Goal: Navigation & Orientation: Understand site structure

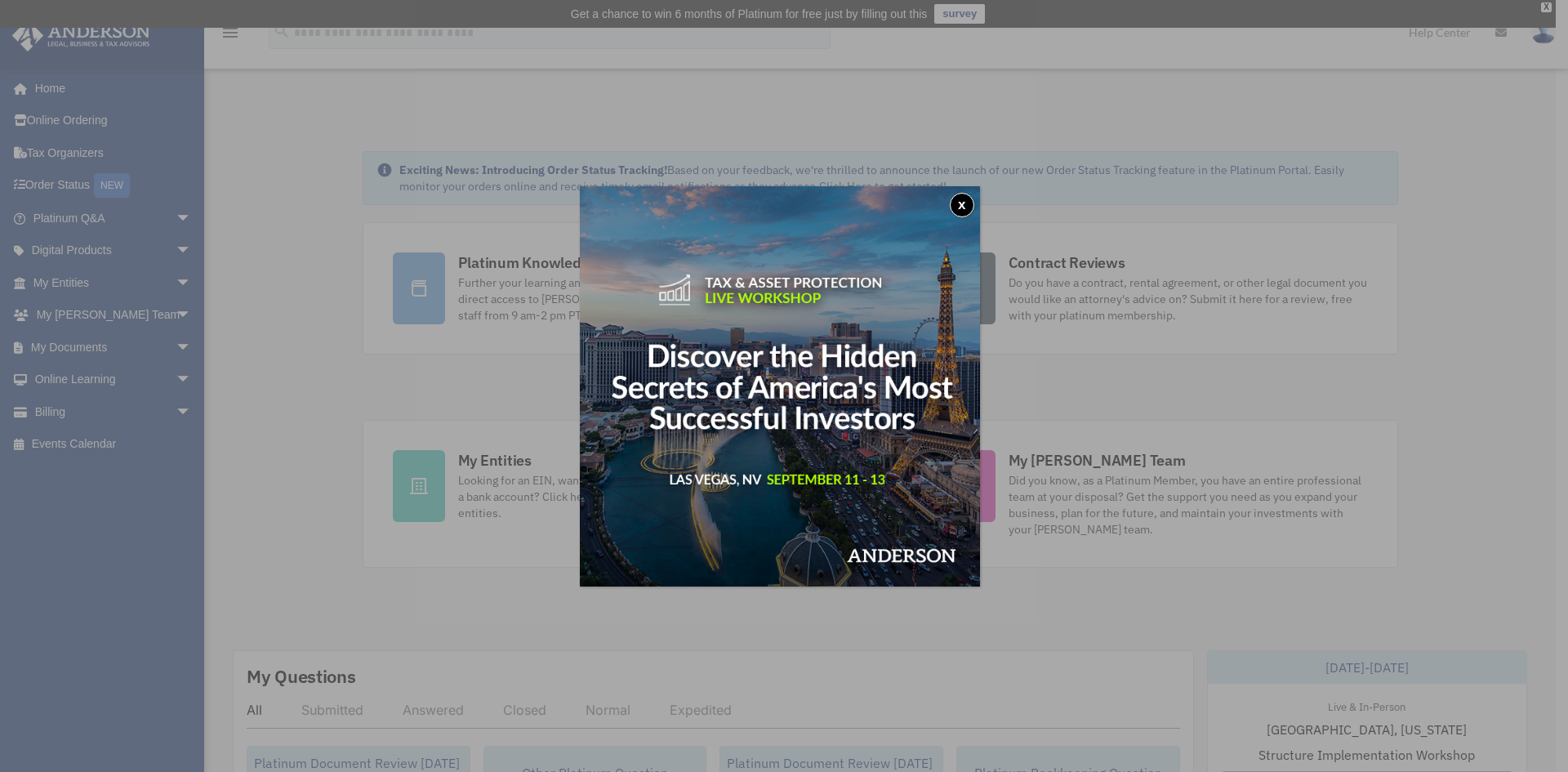
click at [965, 199] on button "x" at bounding box center [962, 205] width 25 height 25
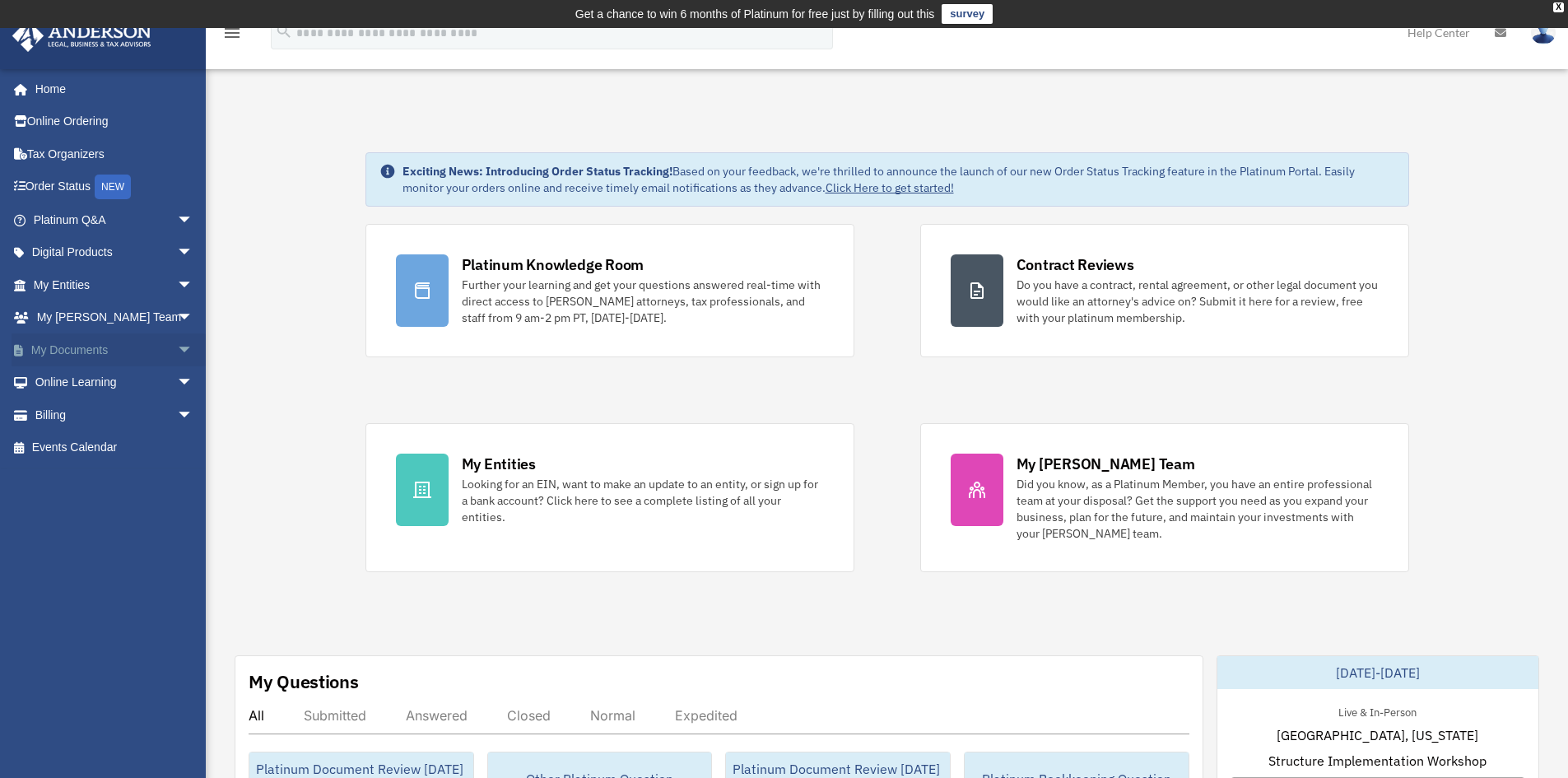
click at [177, 344] on span "arrow_drop_down" at bounding box center [193, 350] width 33 height 34
click at [178, 254] on span "arrow_drop_down" at bounding box center [193, 253] width 33 height 34
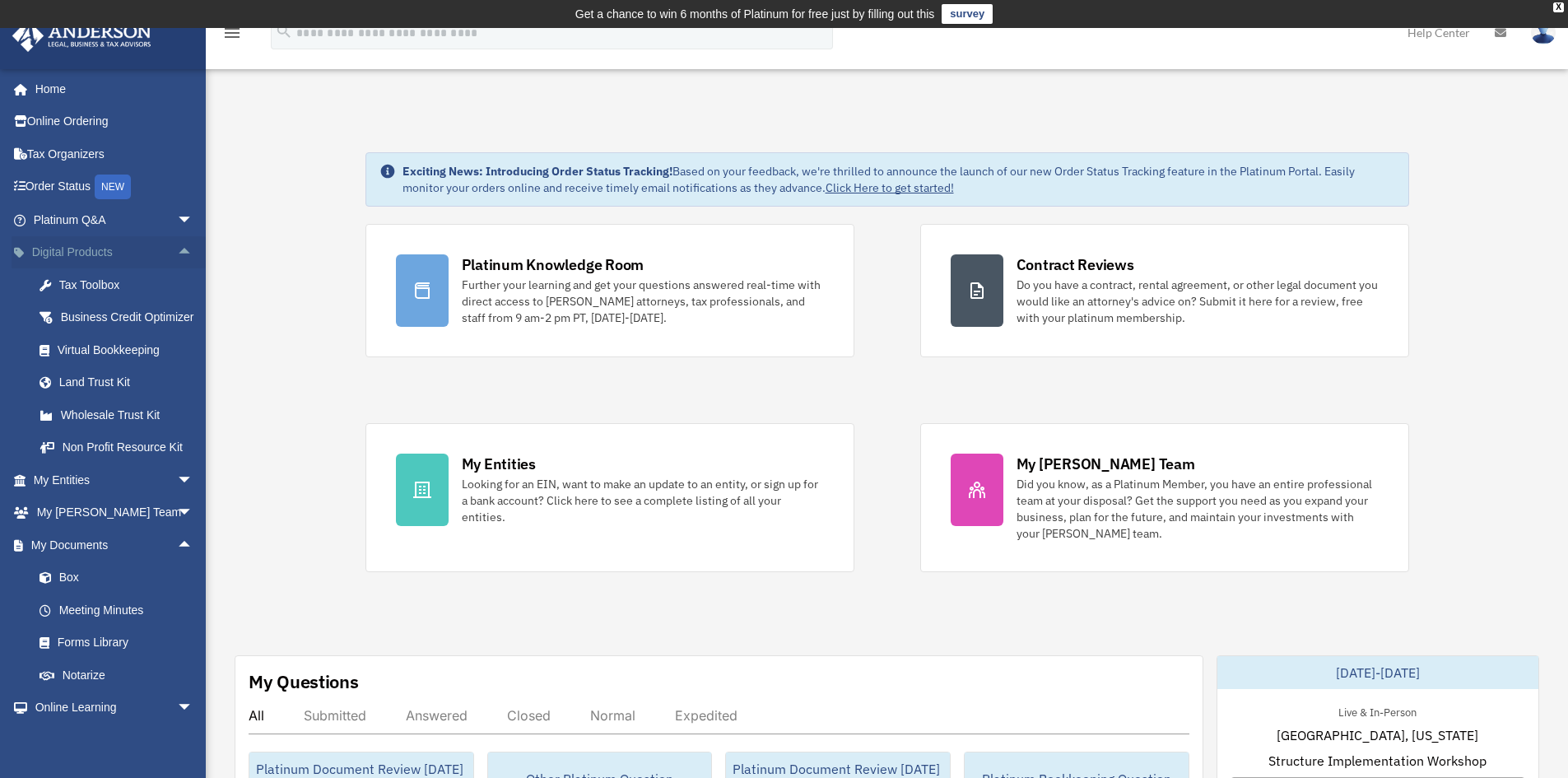
click at [178, 252] on span "arrow_drop_up" at bounding box center [193, 253] width 33 height 34
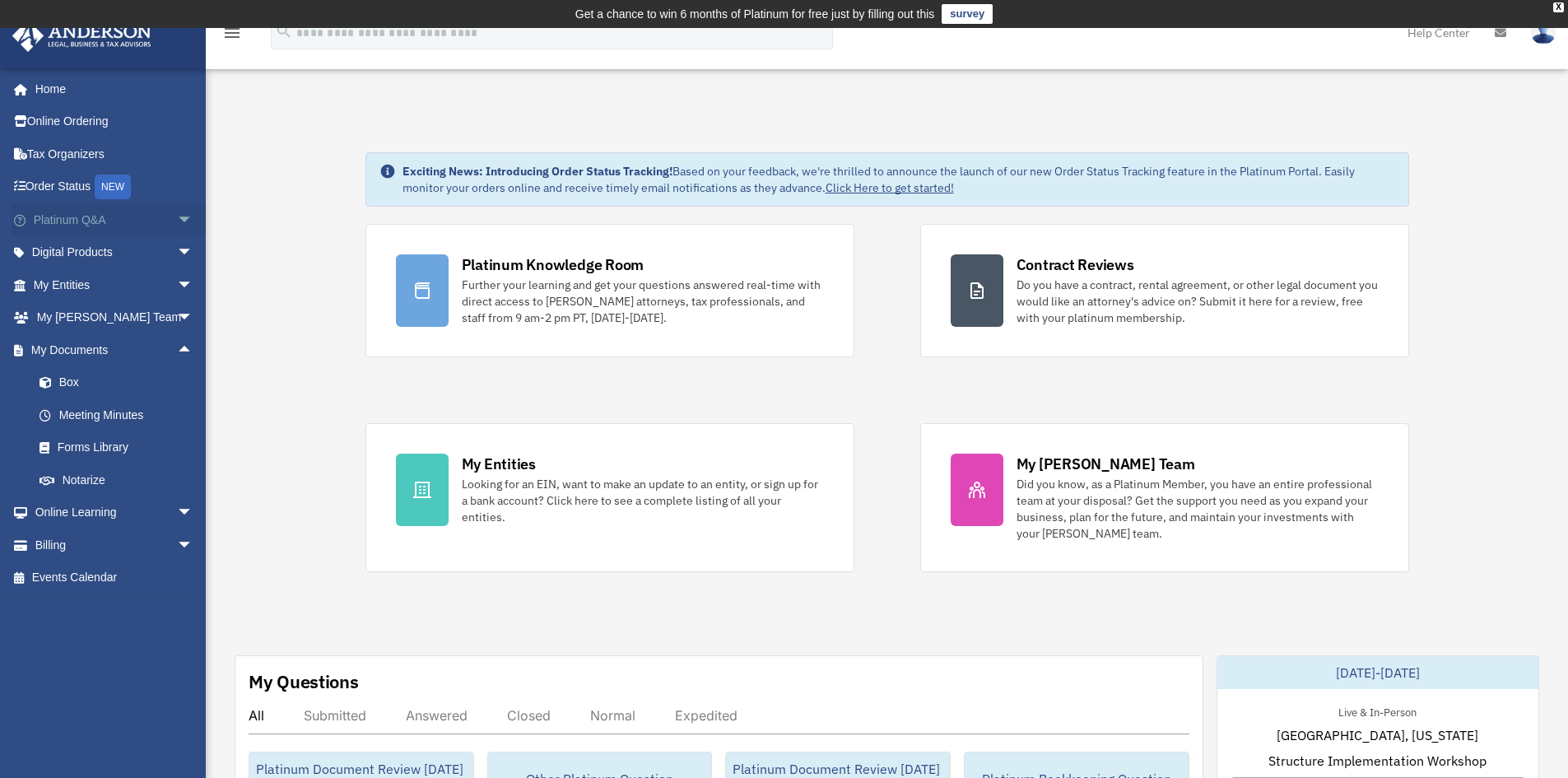
click at [177, 222] on span "arrow_drop_down" at bounding box center [193, 220] width 33 height 34
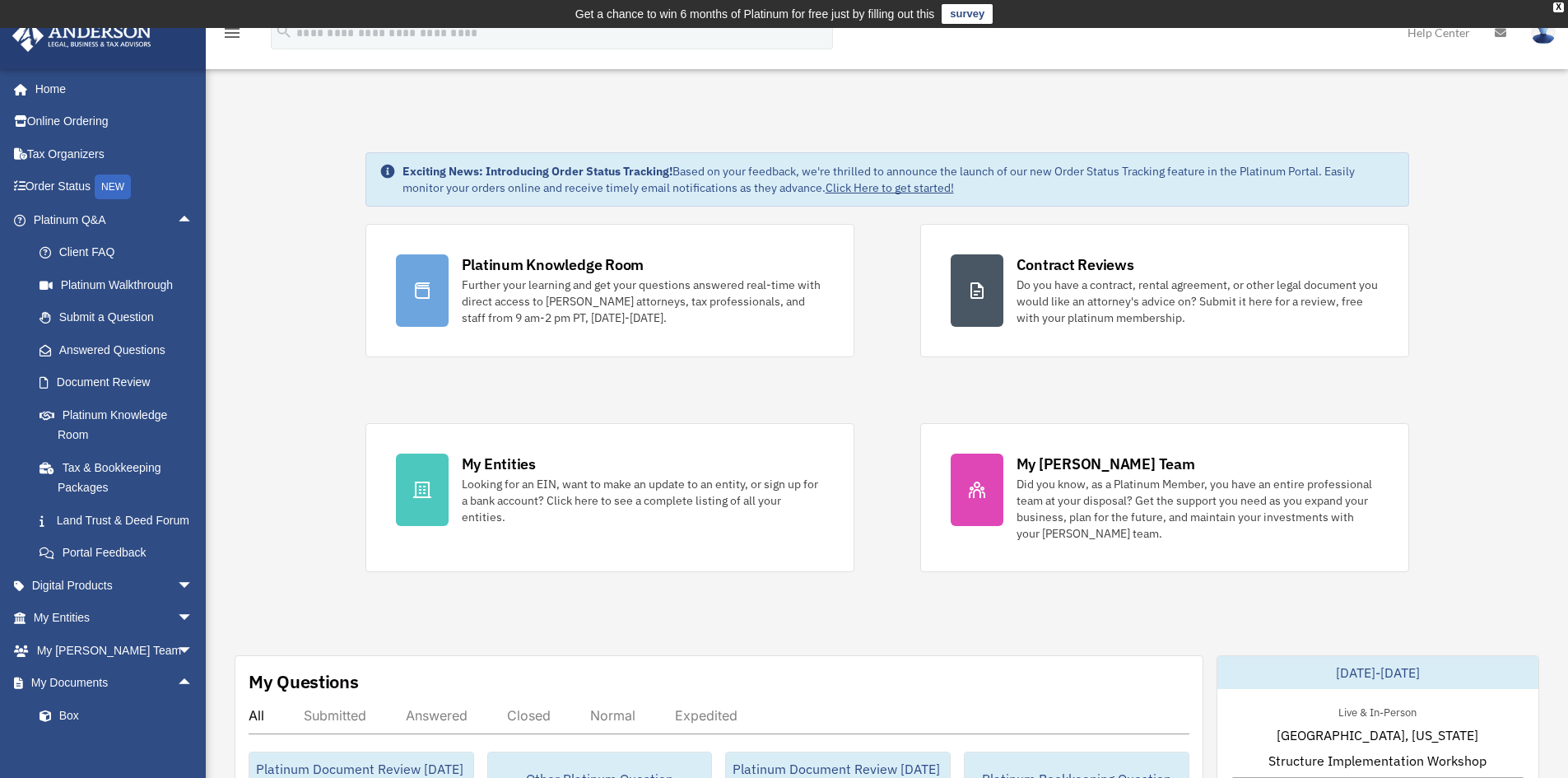
click at [179, 218] on span "arrow_drop_up" at bounding box center [193, 220] width 33 height 34
